Goal: Task Accomplishment & Management: Use online tool/utility

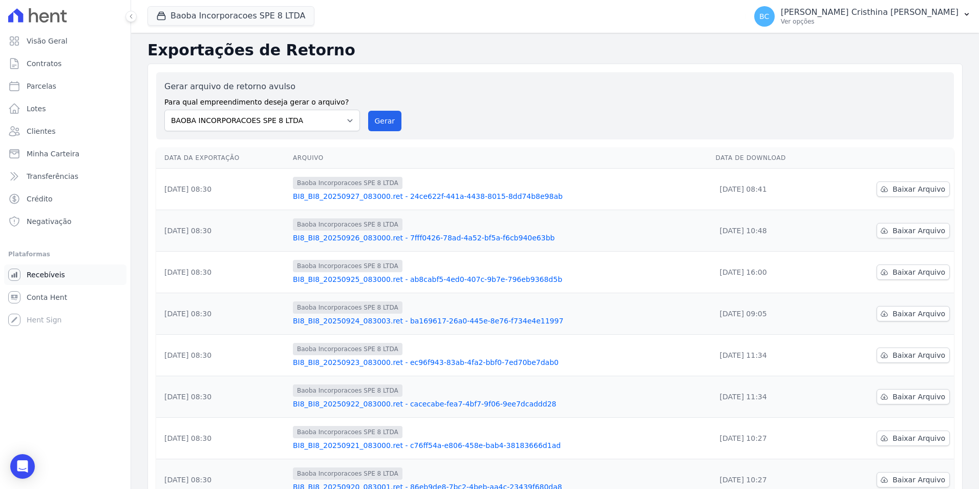
click at [40, 280] on link "Recebíveis" at bounding box center [65, 274] width 122 height 20
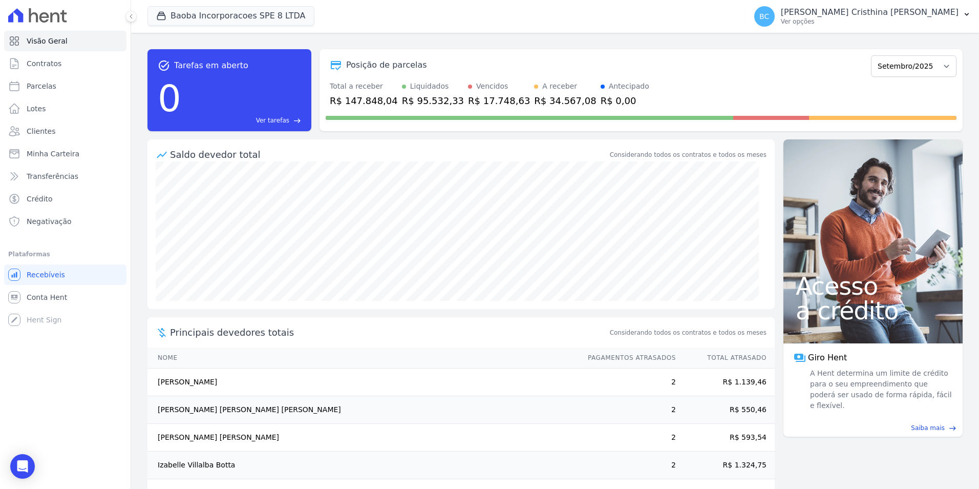
click at [476, 88] on div "Vencidos" at bounding box center [492, 86] width 32 height 11
click at [468, 88] on div "Vencidos" at bounding box center [499, 86] width 62 height 11
click at [54, 60] on span "Contratos" at bounding box center [44, 63] width 35 height 10
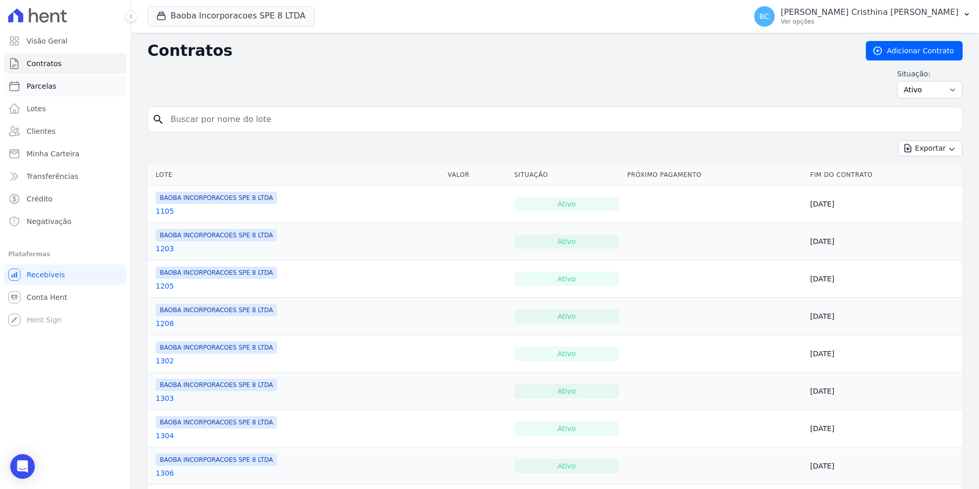
click at [55, 83] on link "Parcelas" at bounding box center [65, 86] width 122 height 20
select select
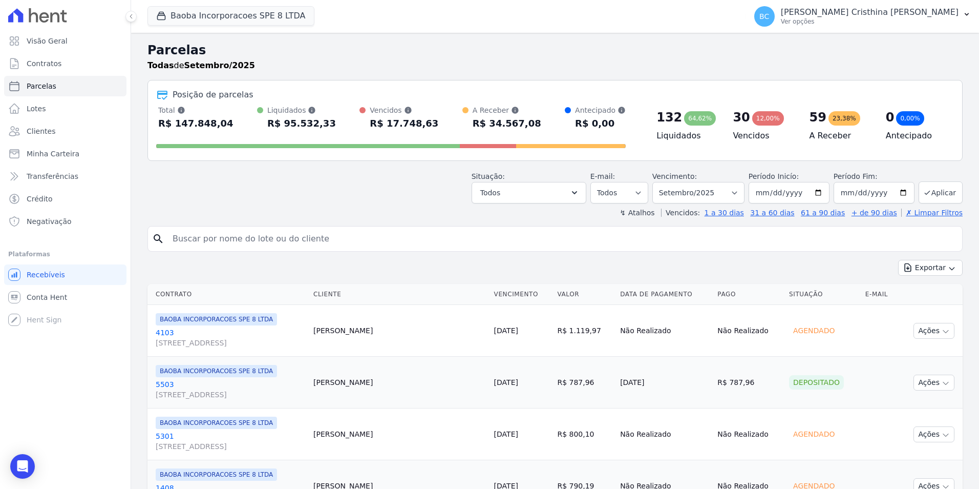
click at [492, 110] on div "A Receber Soma das parcelas em aberto e agendadas." at bounding box center [507, 110] width 69 height 10
click at [566, 187] on button "Todos" at bounding box center [529, 193] width 115 height 22
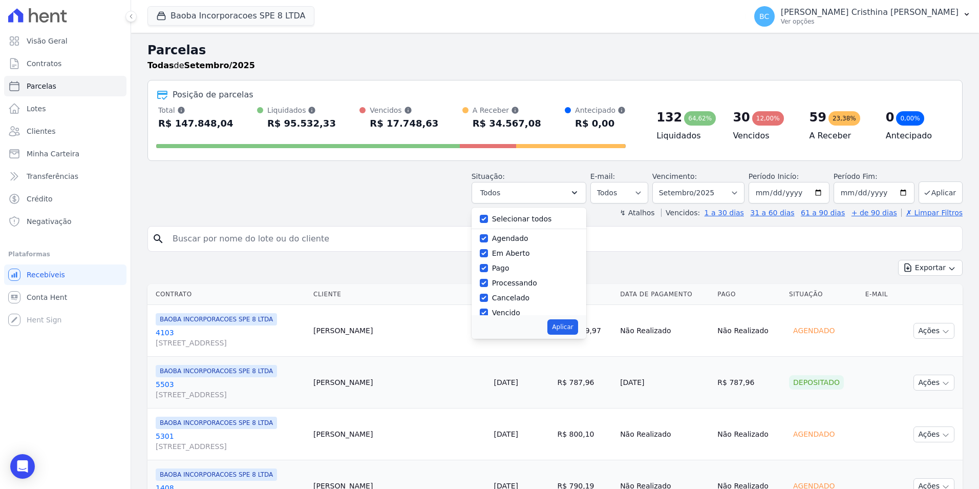
click at [528, 223] on label "Selecionar todos" at bounding box center [522, 219] width 60 height 8
click at [488, 223] on input "Selecionar todos" at bounding box center [484, 219] width 8 height 8
checkbox input "false"
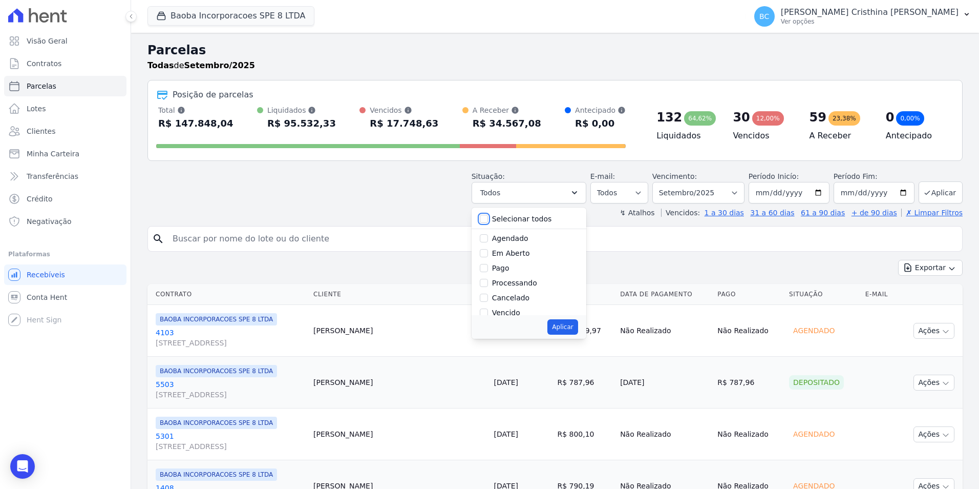
checkbox input "false"
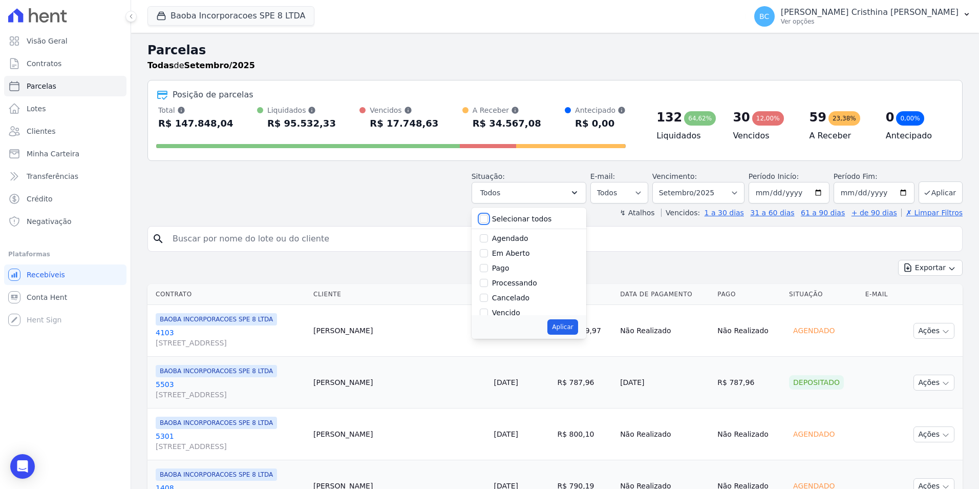
checkbox input "false"
click at [517, 264] on label "Vencido" at bounding box center [506, 261] width 28 height 8
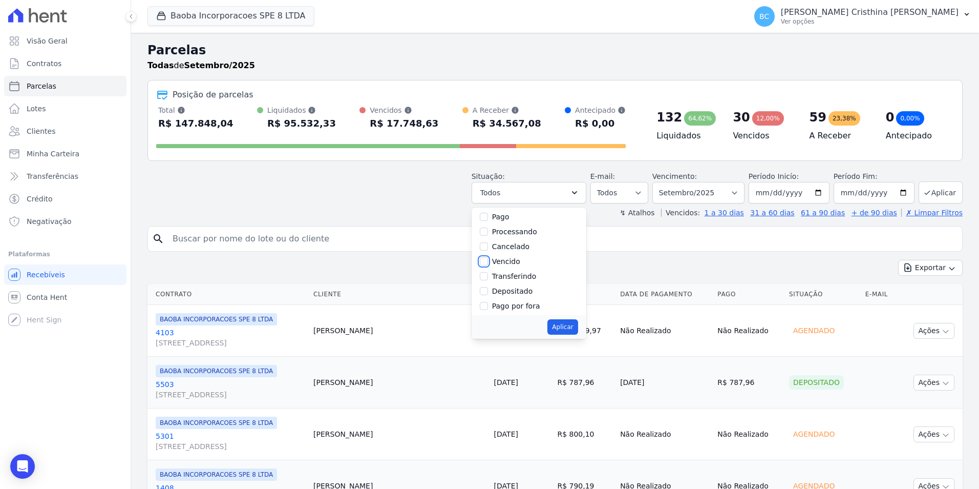
click at [488, 264] on input "Vencido" at bounding box center [484, 261] width 8 height 8
checkbox input "true"
click at [577, 332] on button "Aplicar" at bounding box center [563, 326] width 30 height 15
select select "overdue"
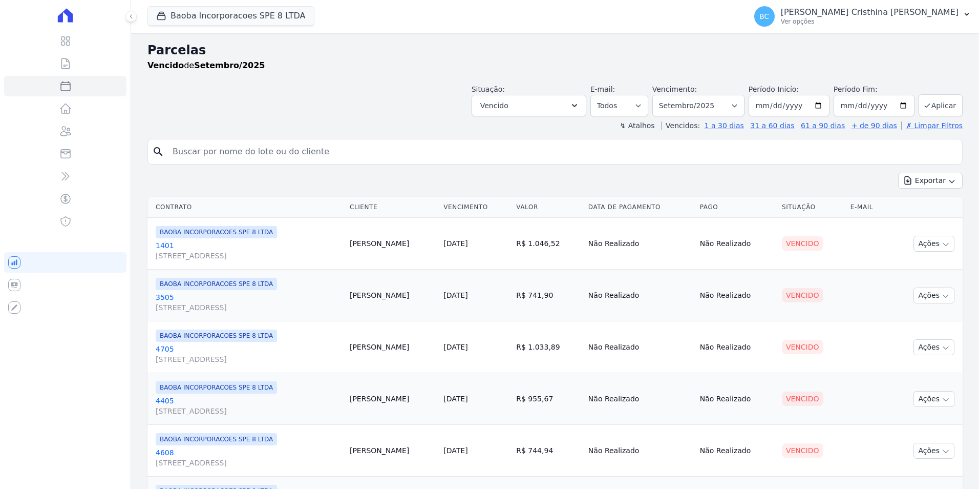
select select
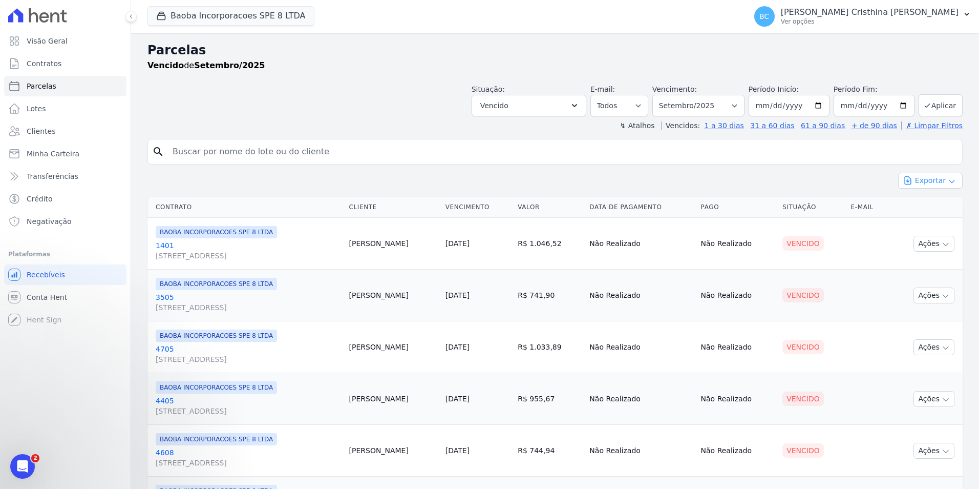
click at [913, 185] on button "Exportar" at bounding box center [930, 181] width 65 height 16
click at [914, 219] on span "Exportar CSV" at bounding box center [929, 222] width 54 height 10
